Goal: Task Accomplishment & Management: Use online tool/utility

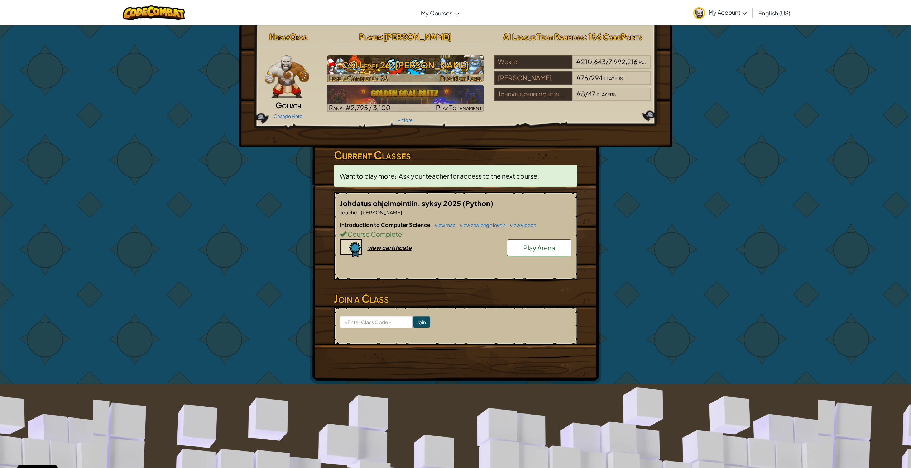
click at [467, 80] on span "Play Next Level" at bounding box center [461, 78] width 42 height 8
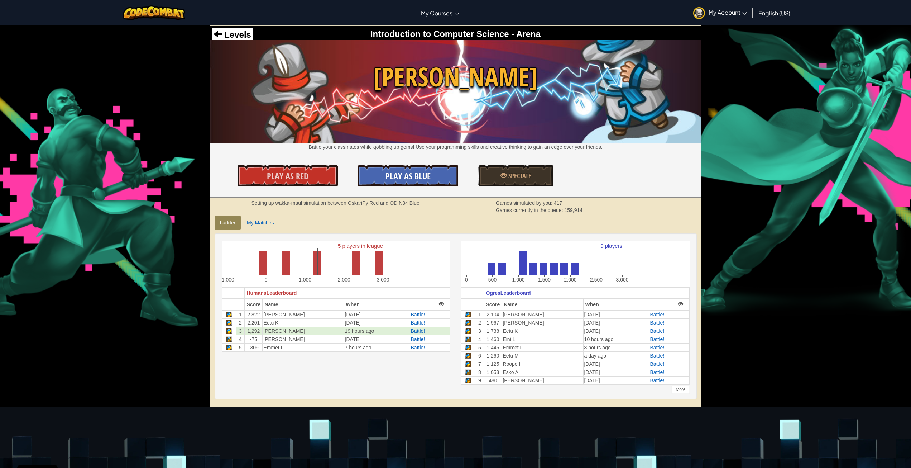
click at [407, 175] on span "Play As Blue" at bounding box center [407, 175] width 45 height 11
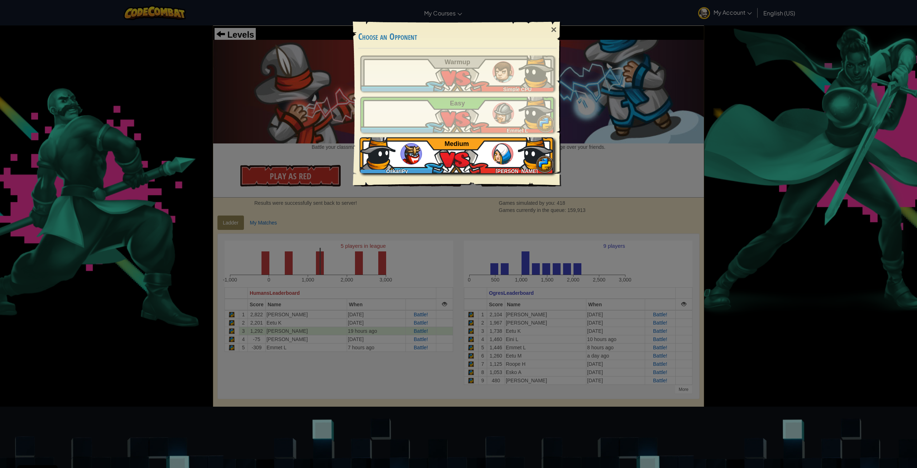
click at [449, 155] on div "OskariPy Oskari P Medium" at bounding box center [457, 155] width 194 height 36
